Goal: Transaction & Acquisition: Purchase product/service

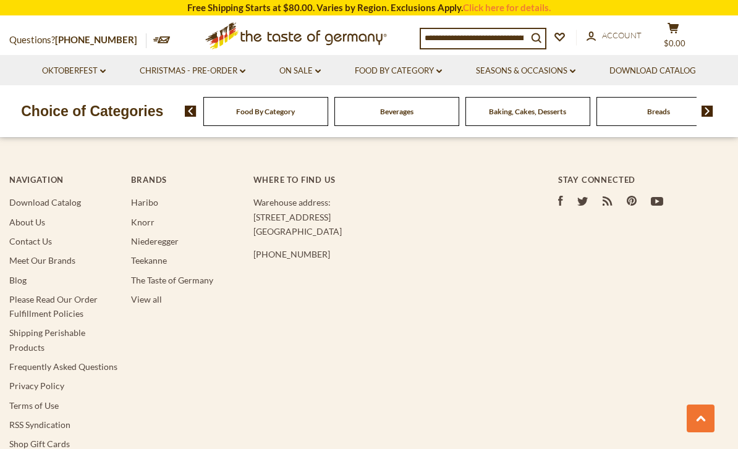
scroll to position [935, 0]
click at [13, 334] on link "Shipping Perishable Products" at bounding box center [47, 338] width 76 height 25
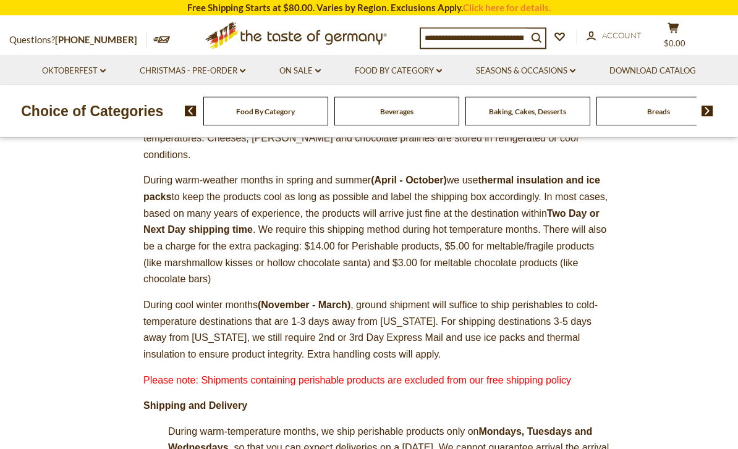
scroll to position [230, 0]
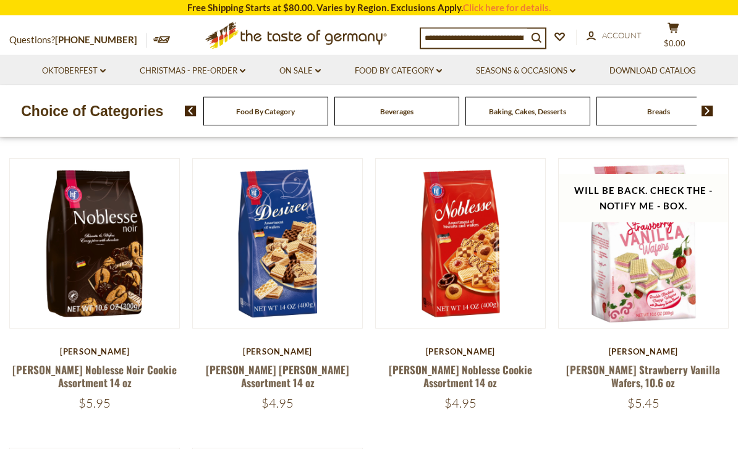
scroll to position [96, 0]
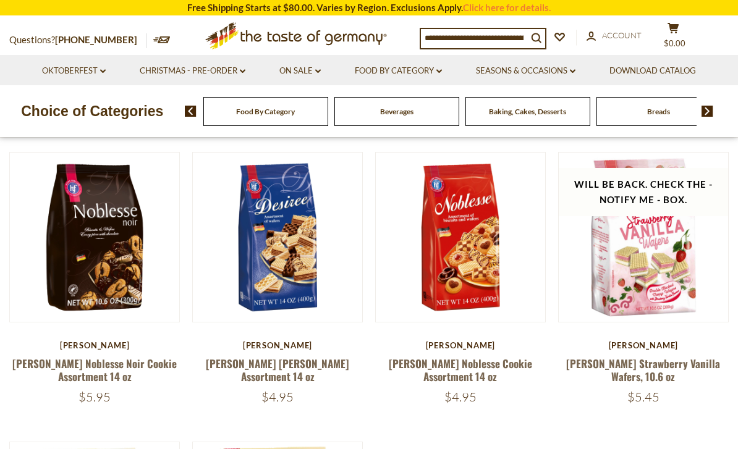
click at [444, 33] on button "Quick View" at bounding box center [459, 20] width 83 height 28
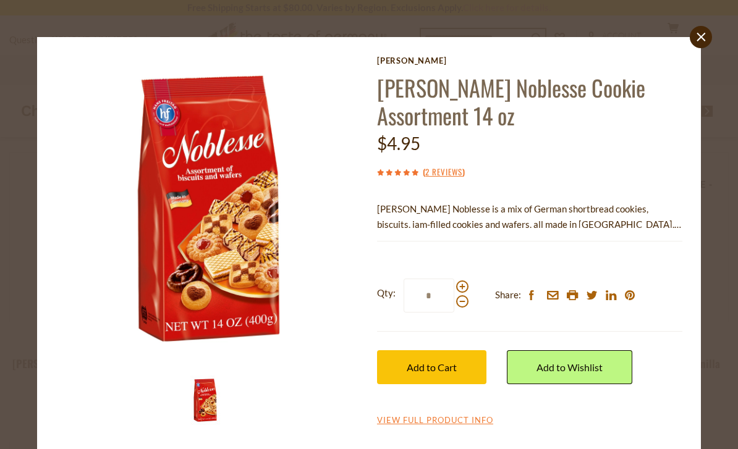
click at [408, 364] on span "Add to Cart" at bounding box center [431, 367] width 50 height 12
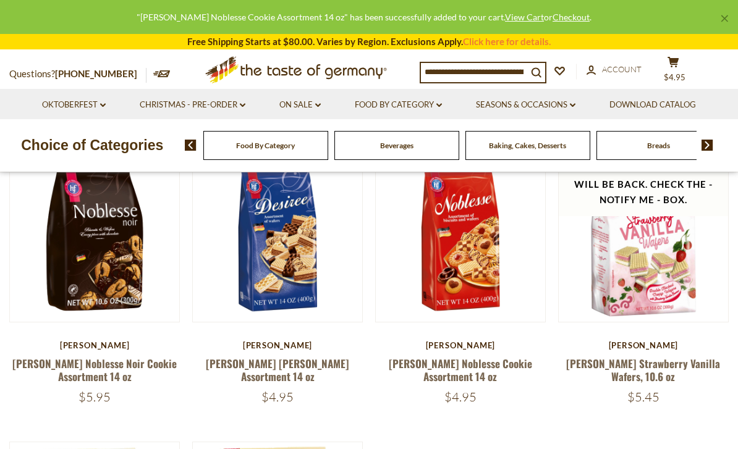
click at [269, 33] on button "Quick View" at bounding box center [277, 20] width 83 height 28
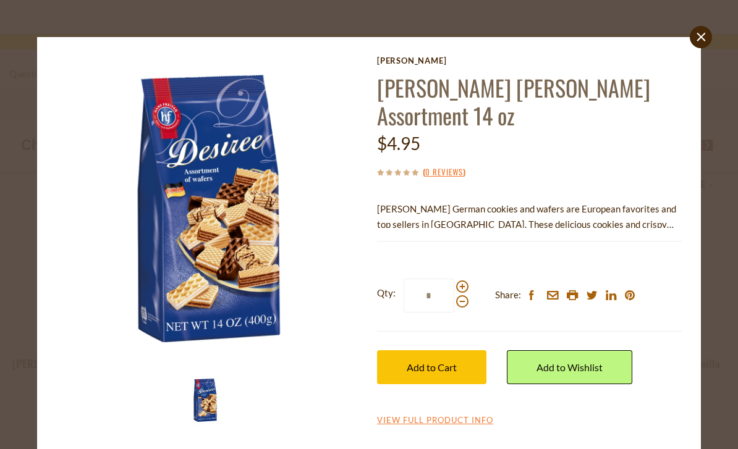
click at [408, 363] on span "Add to Cart" at bounding box center [431, 367] width 50 height 12
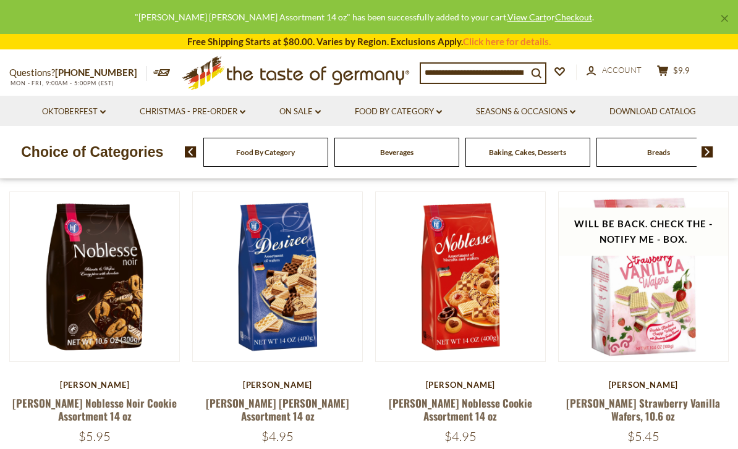
scroll to position [58, 0]
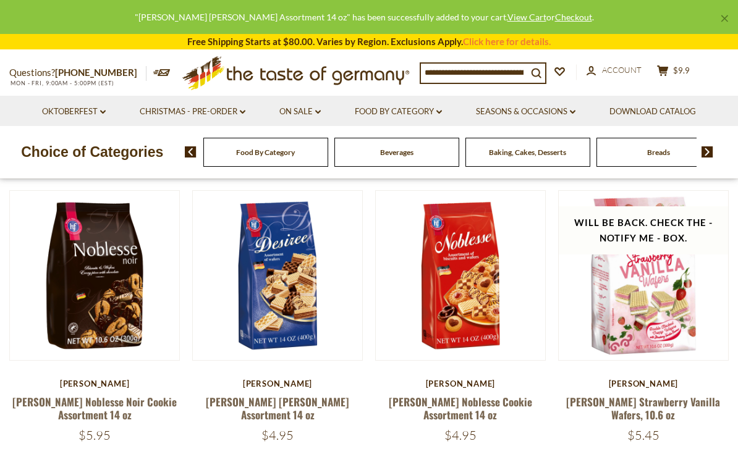
click at [91, 72] on button "Quick View" at bounding box center [94, 58] width 83 height 28
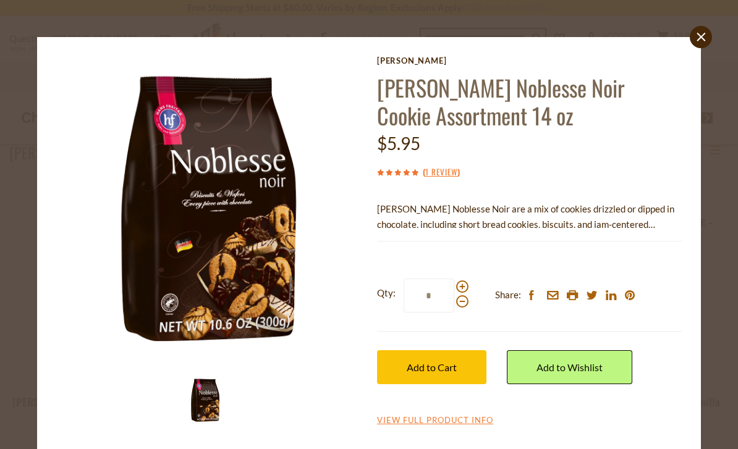
click at [422, 364] on span "Add to Cart" at bounding box center [431, 367] width 50 height 12
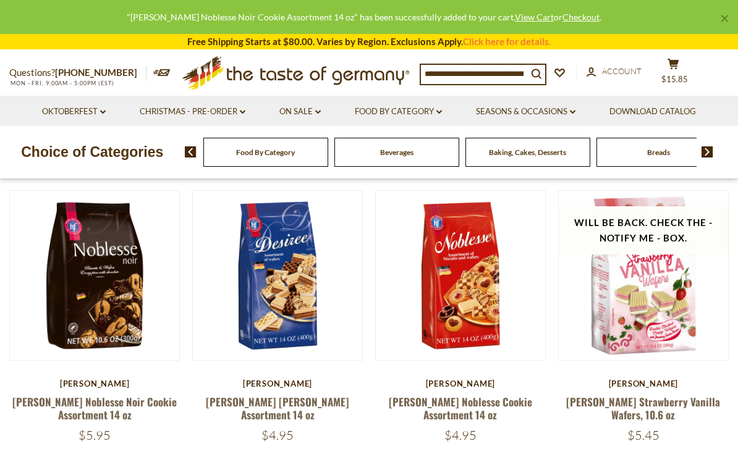
click at [673, 64] on icon "cart" at bounding box center [673, 64] width 12 height 11
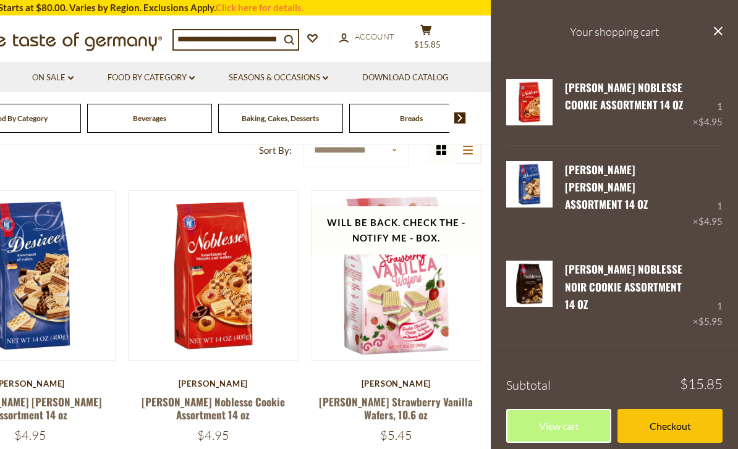
click at [658, 409] on link "Checkout" at bounding box center [669, 426] width 105 height 34
